Goal: Check status: Check status

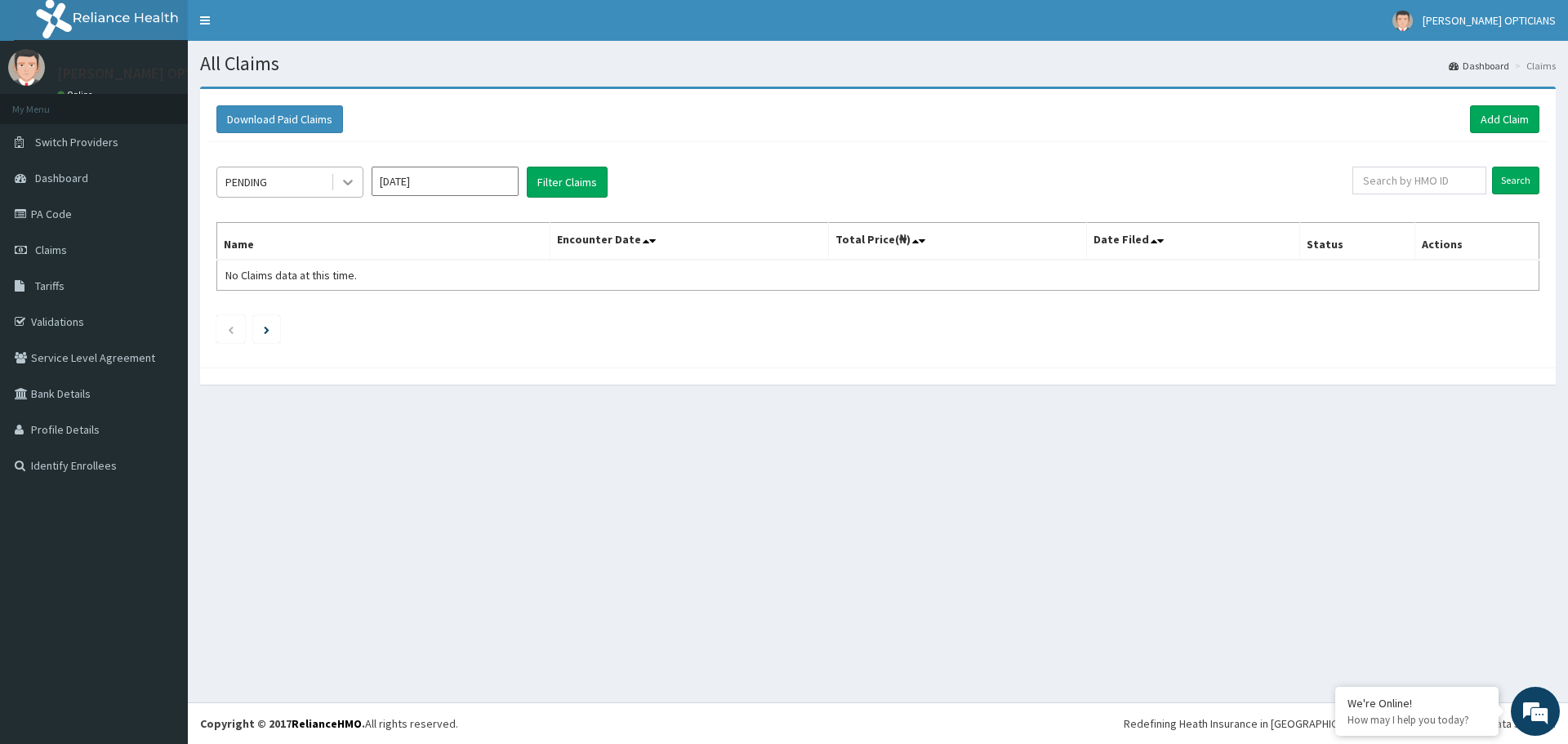
click at [344, 184] on icon at bounding box center [348, 182] width 16 height 16
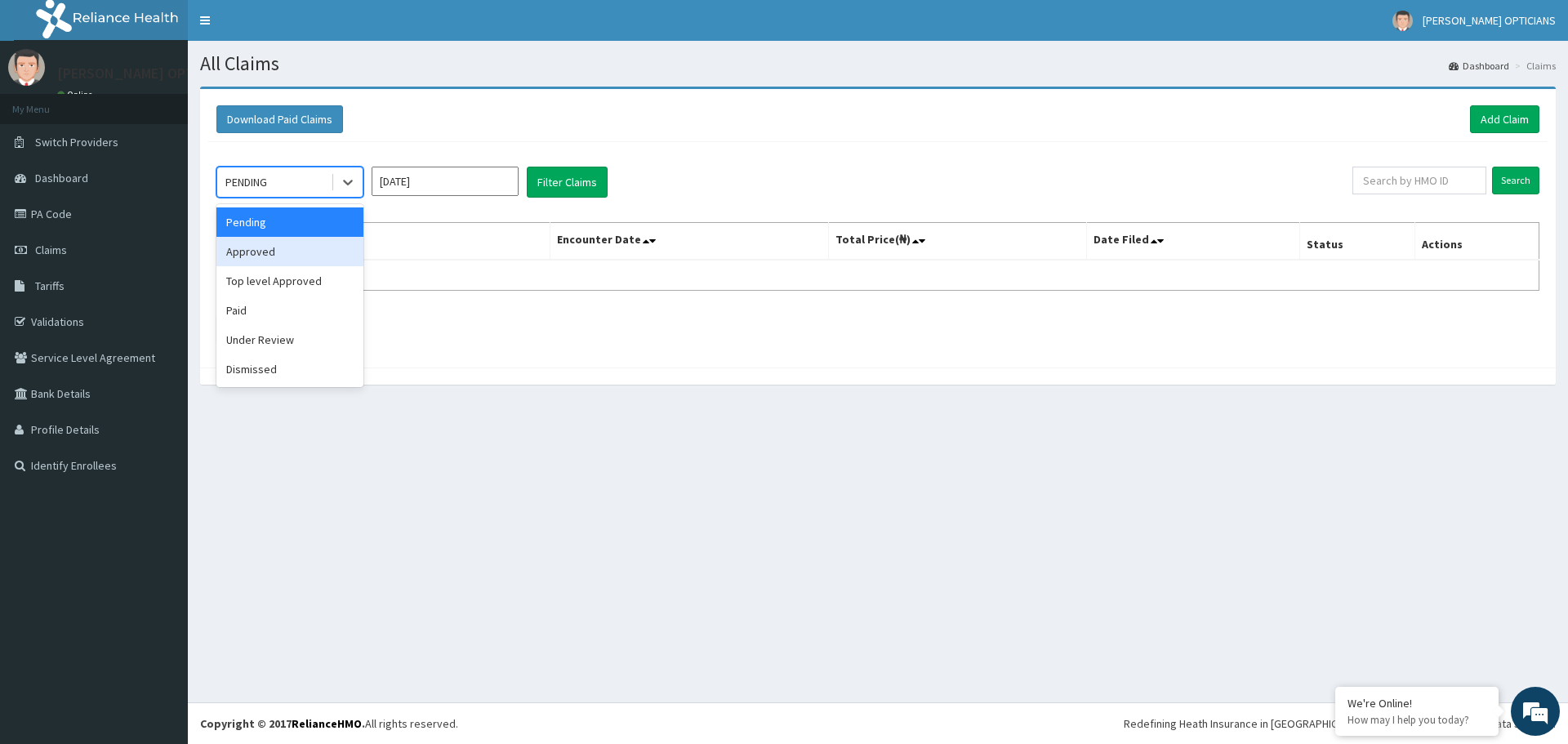
click at [307, 247] on div "Approved" at bounding box center [290, 251] width 147 height 30
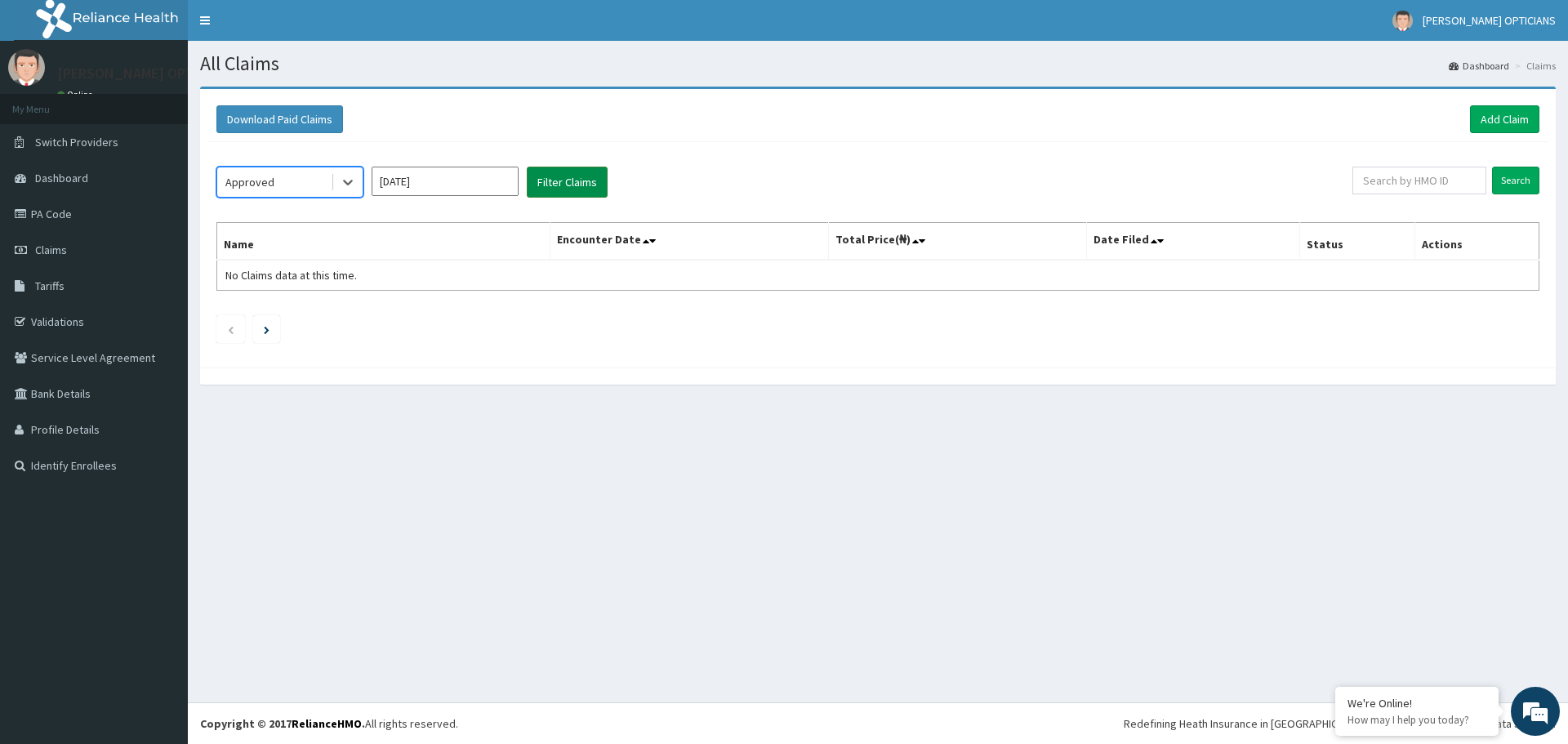
click at [550, 185] on button "Filter Claims" at bounding box center [567, 182] width 81 height 31
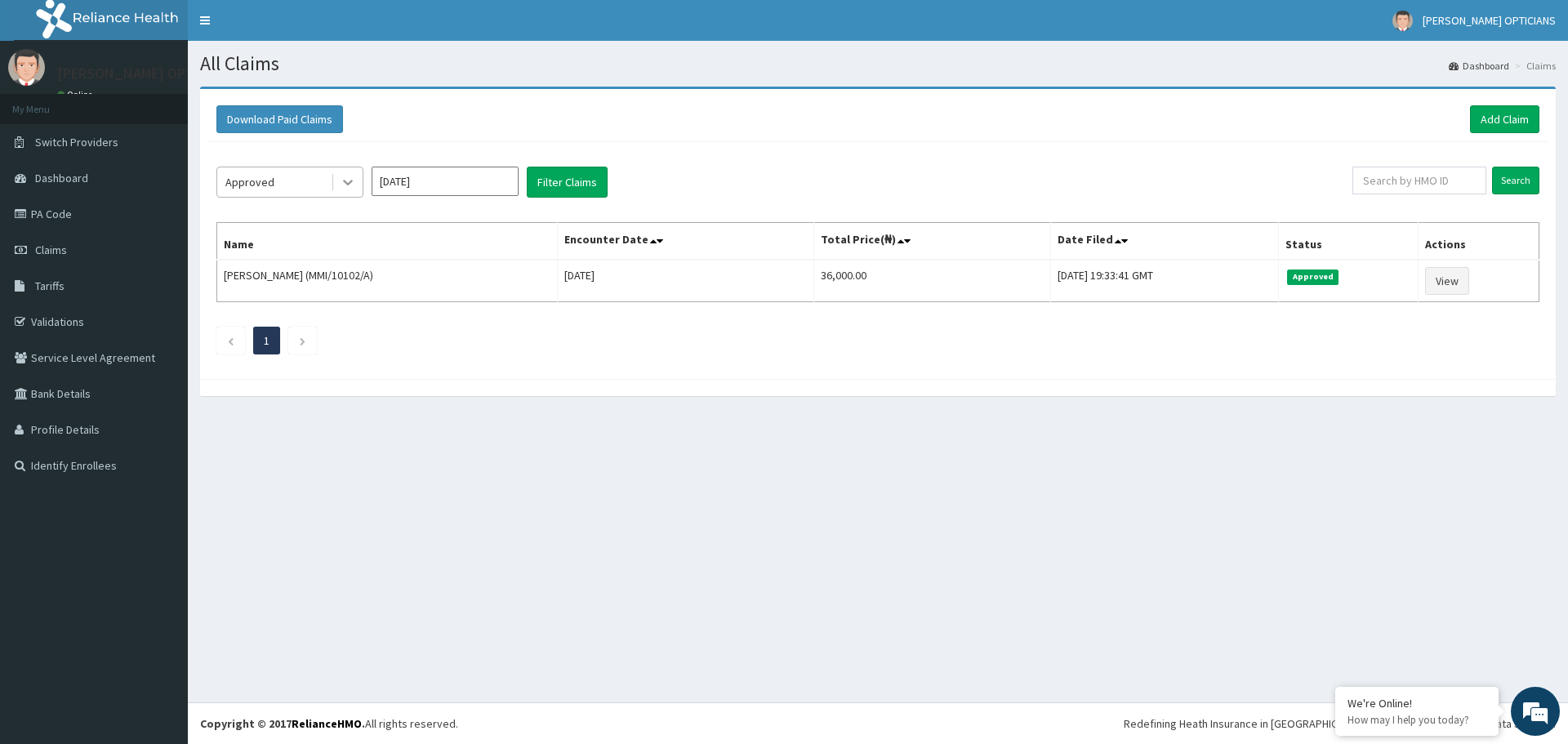
click at [350, 185] on icon at bounding box center [348, 182] width 16 height 16
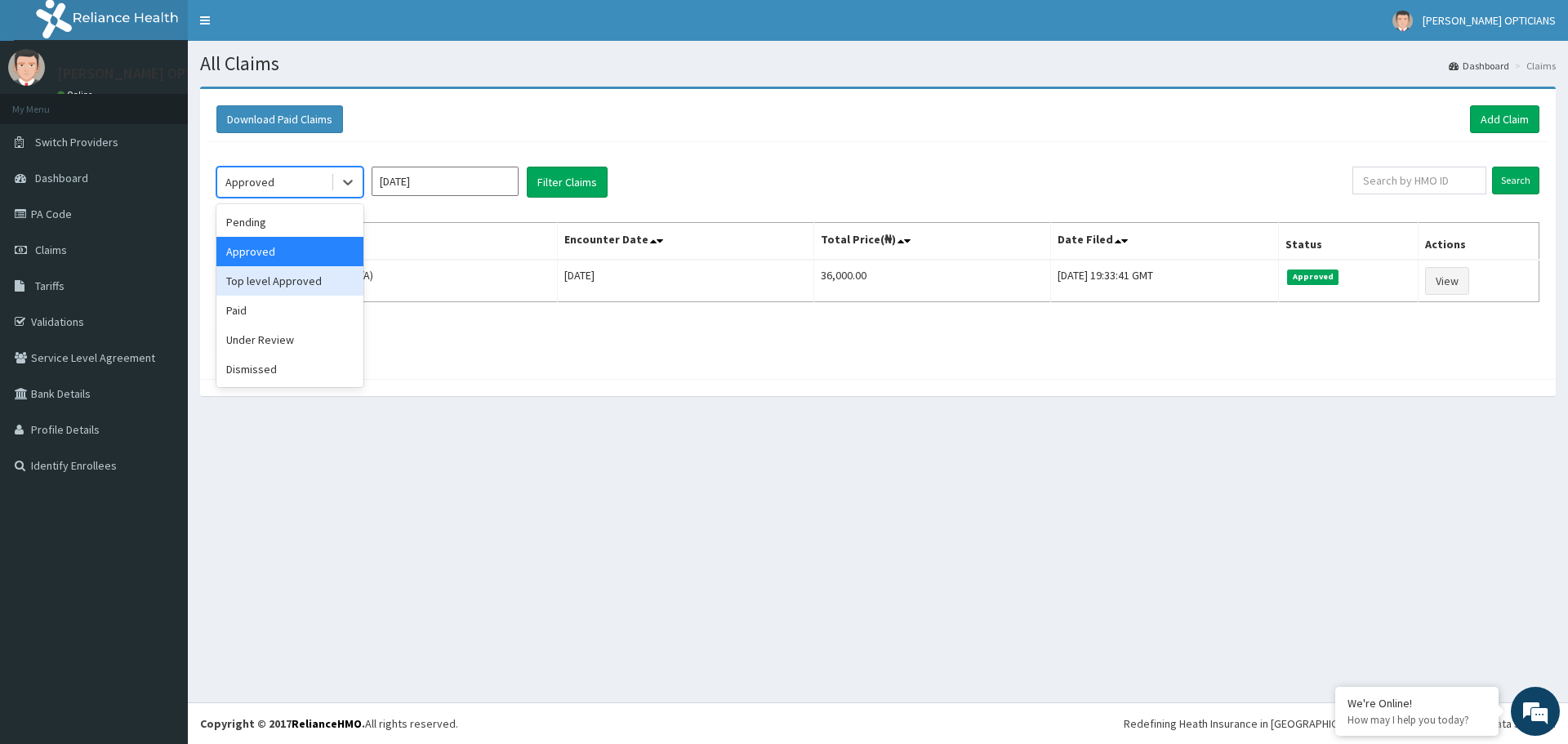
click at [285, 282] on div "Top level Approved" at bounding box center [290, 281] width 147 height 30
click at [501, 178] on input "[DATE]" at bounding box center [445, 181] width 147 height 30
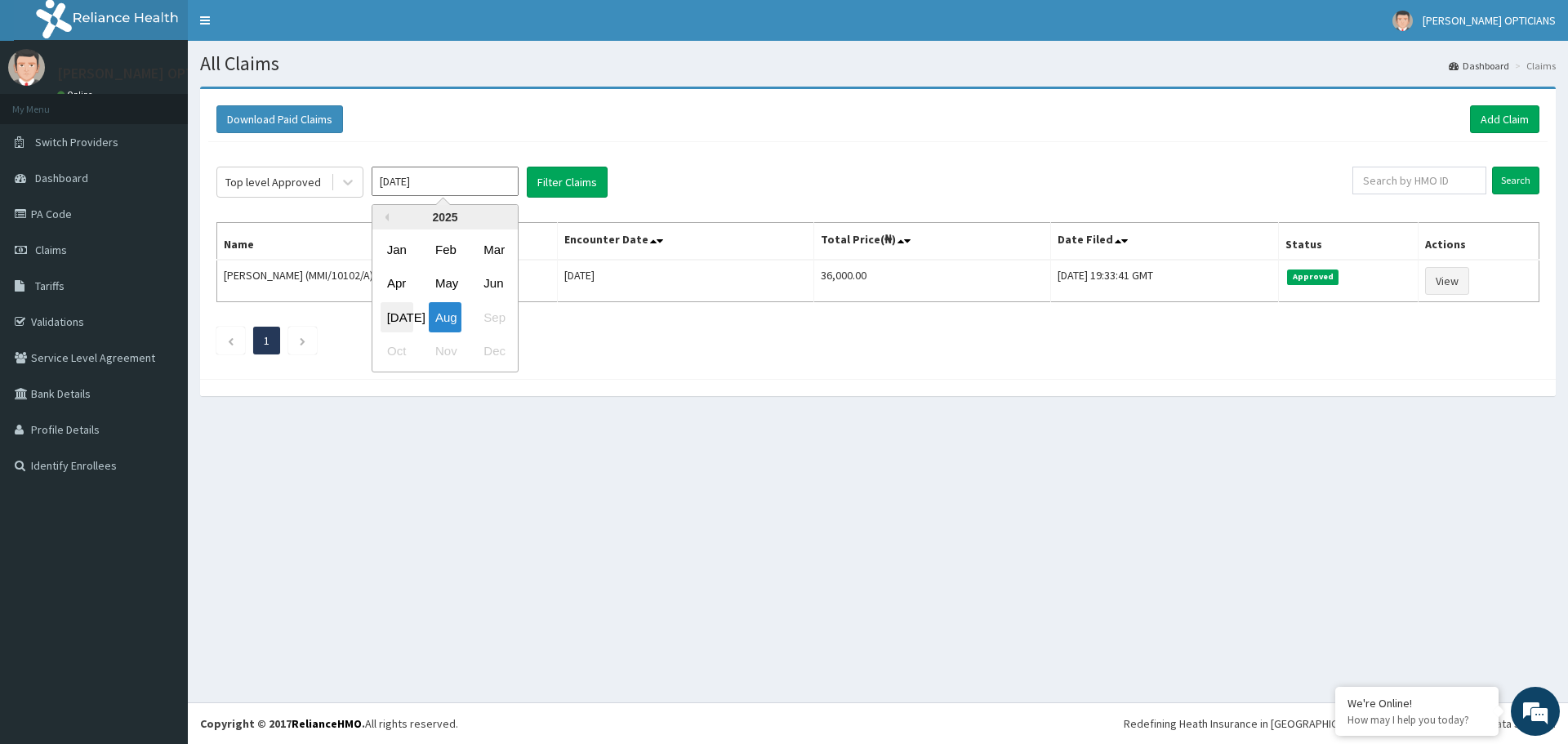
click at [391, 316] on div "[DATE]" at bounding box center [397, 317] width 33 height 30
type input "[DATE]"
click at [541, 192] on button "Filter Claims" at bounding box center [567, 182] width 81 height 31
